Goal: Transaction & Acquisition: Purchase product/service

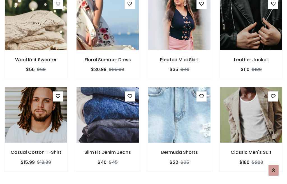
click at [143, 92] on div "Bermuda Shorts $22 $25" at bounding box center [179, 133] width 72 height 93
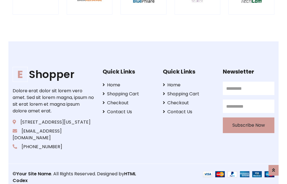
scroll to position [1065, 0]
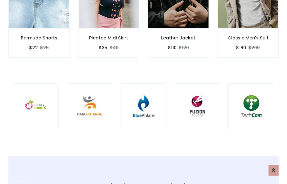
click at [143, 92] on img at bounding box center [143, 106] width 32 height 32
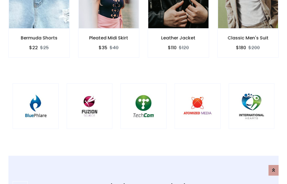
click at [143, 92] on img at bounding box center [143, 106] width 32 height 32
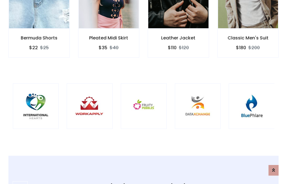
click at [143, 92] on img at bounding box center [144, 106] width 32 height 32
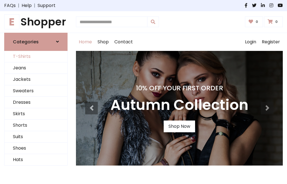
click at [36, 57] on link "T-Shirts" at bounding box center [35, 56] width 63 height 11
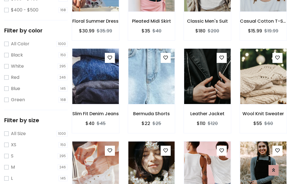
scroll to position [52, 0]
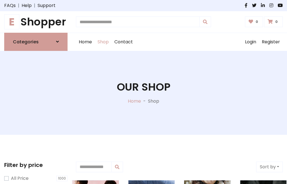
click at [36, 22] on h1 "E Shopper" at bounding box center [35, 22] width 63 height 13
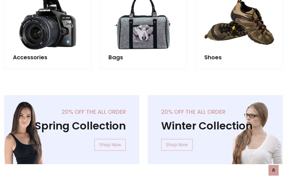
scroll to position [544, 0]
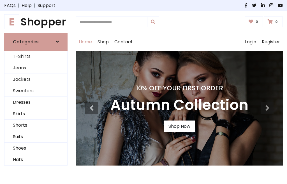
scroll to position [184, 0]
